Goal: Task Accomplishment & Management: Use online tool/utility

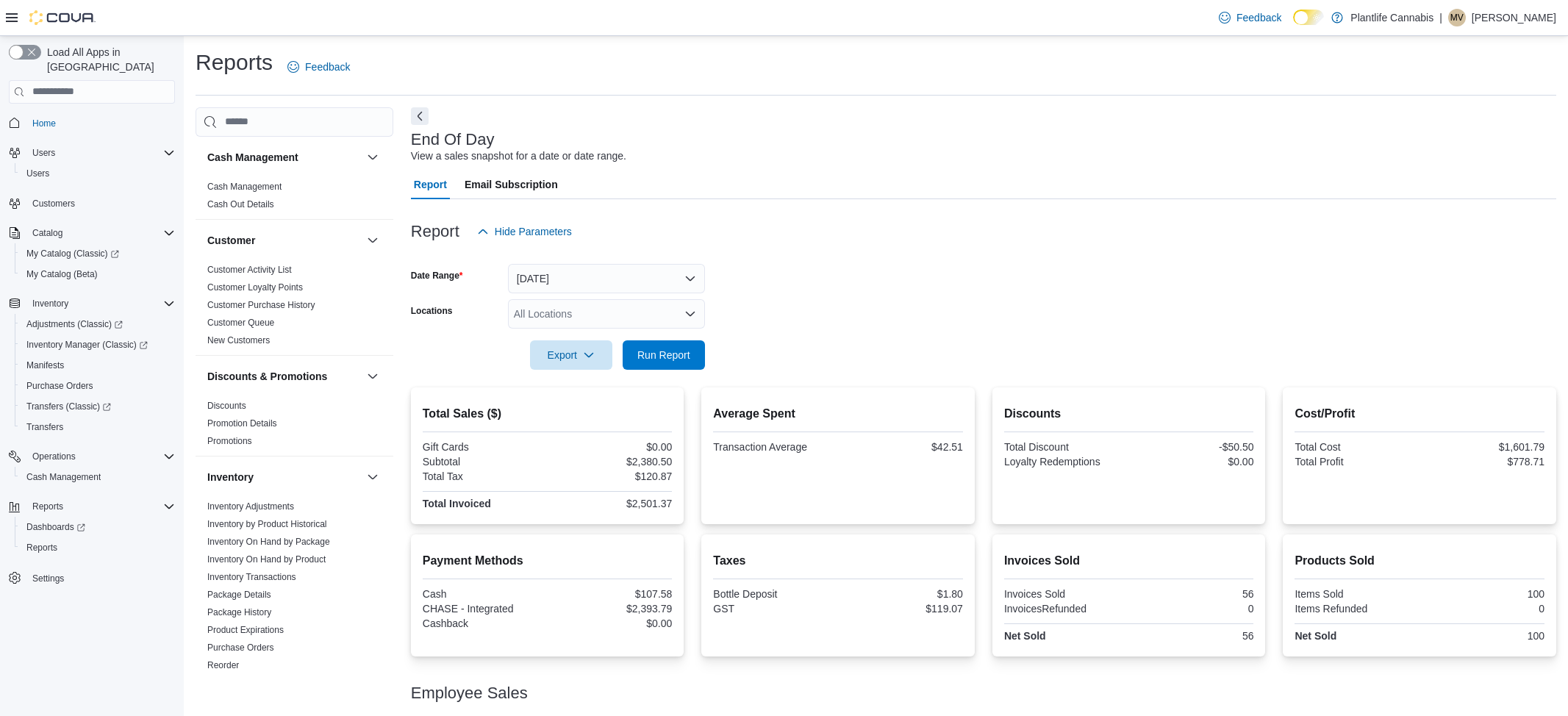
scroll to position [92, 0]
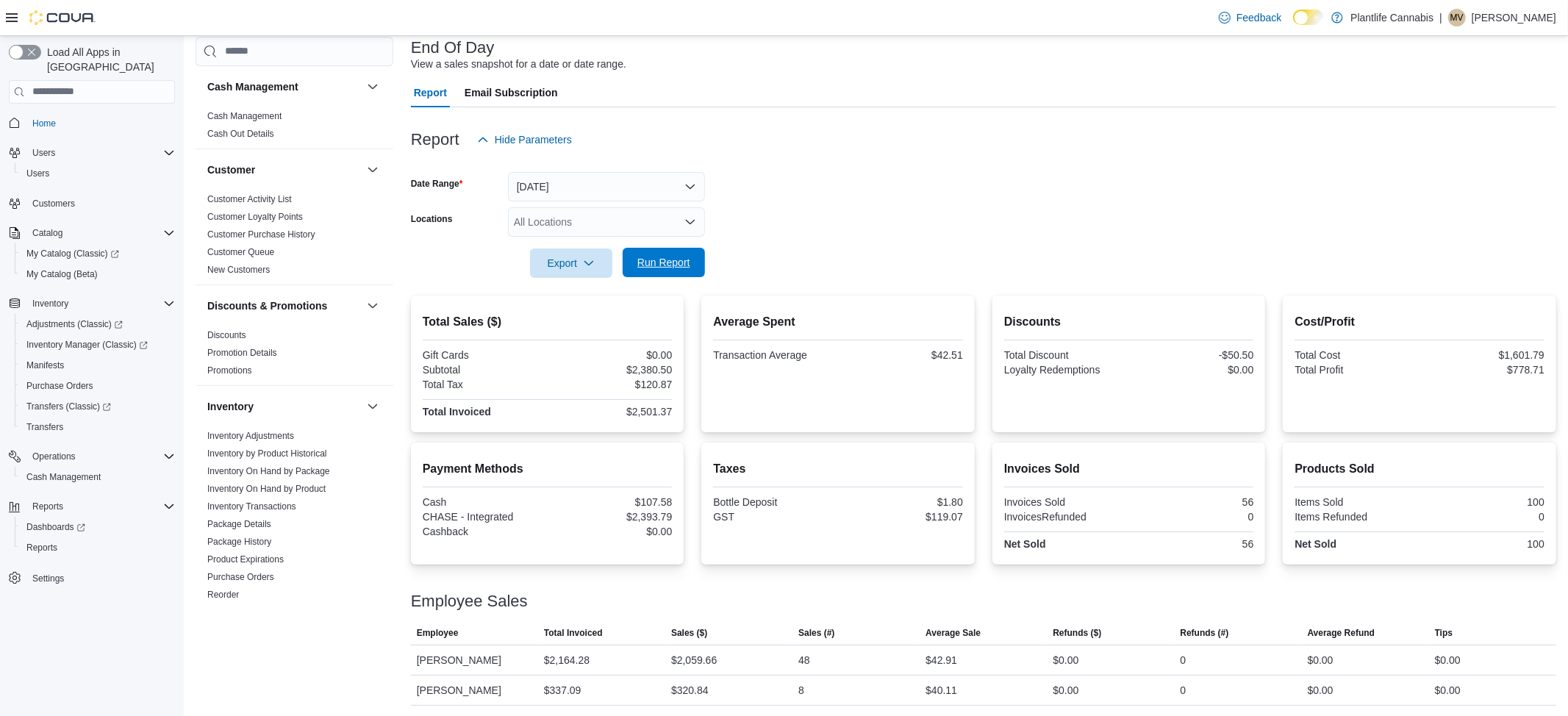
click at [637, 258] on span "Run Report" at bounding box center [663, 262] width 53 height 15
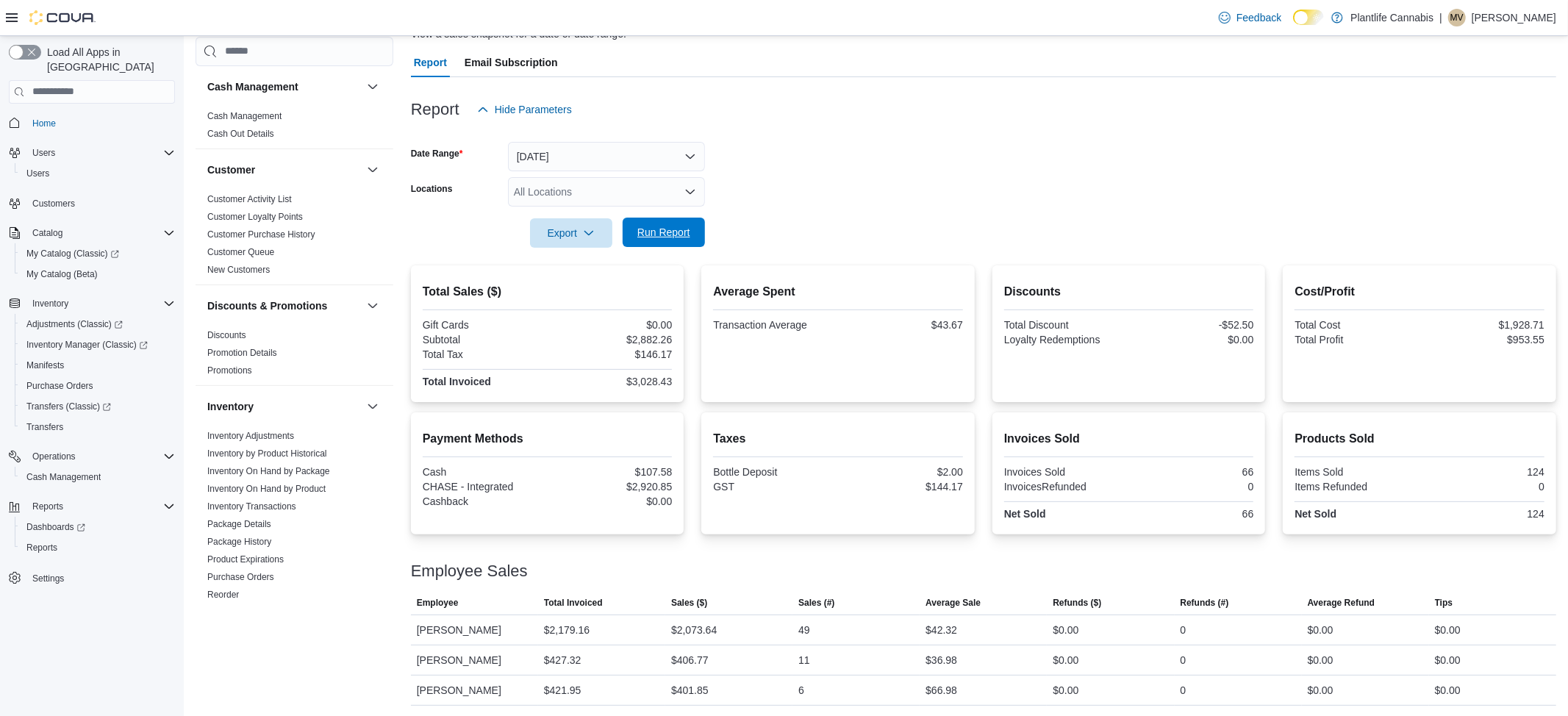
click at [667, 239] on span "Run Report" at bounding box center [664, 232] width 65 height 29
click at [674, 234] on span "Run Report" at bounding box center [663, 232] width 53 height 15
click at [637, 234] on span "Run Report" at bounding box center [663, 232] width 53 height 15
click at [637, 239] on span "Run Report" at bounding box center [663, 232] width 53 height 15
click at [659, 217] on span "Run Report" at bounding box center [664, 232] width 65 height 29
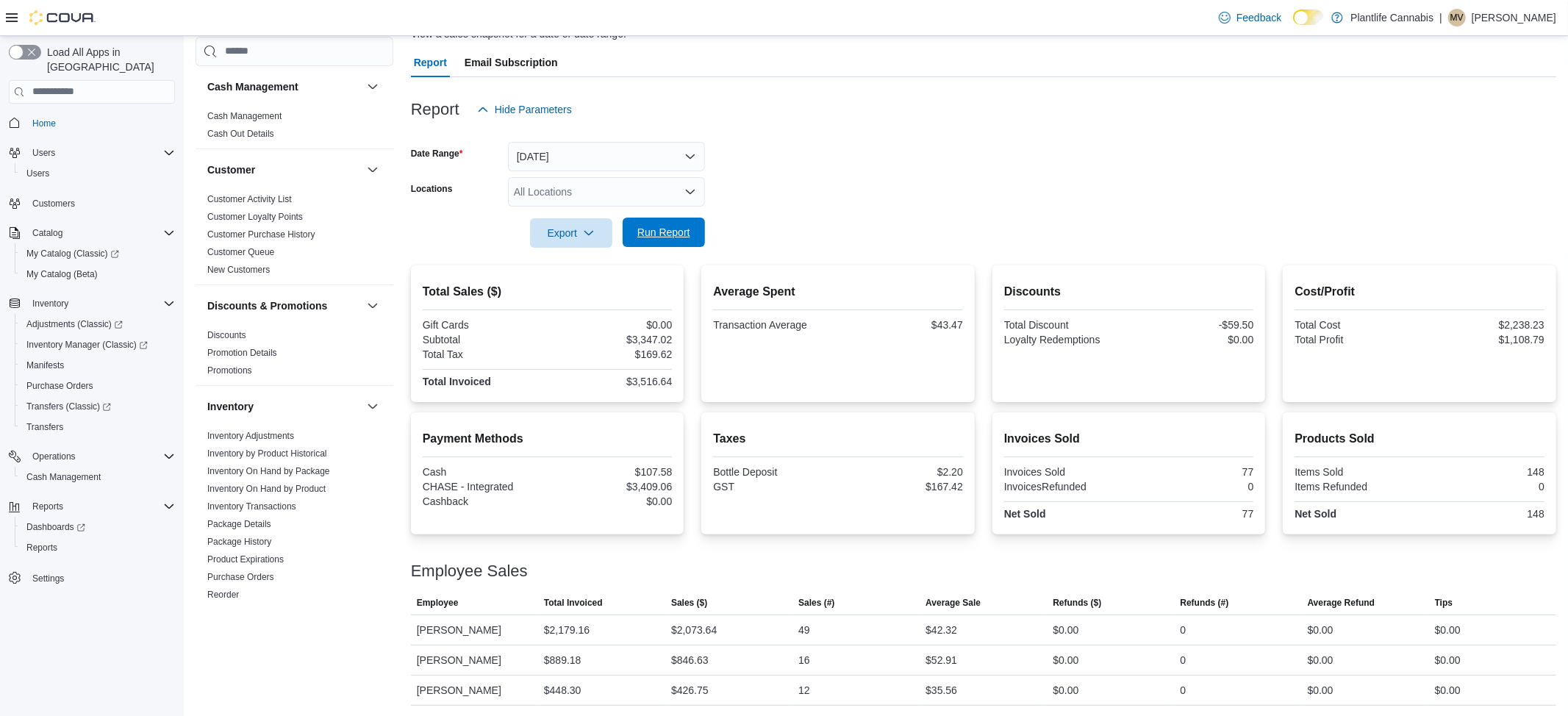
click at [652, 228] on span "Run Report" at bounding box center [663, 232] width 53 height 15
click at [626, 218] on div "Export Run Report" at bounding box center [558, 233] width 294 height 29
click at [640, 240] on span "Run Report" at bounding box center [664, 232] width 65 height 29
click at [652, 230] on span "Run Report" at bounding box center [663, 232] width 53 height 15
click at [684, 237] on span "Run Report" at bounding box center [663, 232] width 53 height 15
